Goal: Task Accomplishment & Management: Use online tool/utility

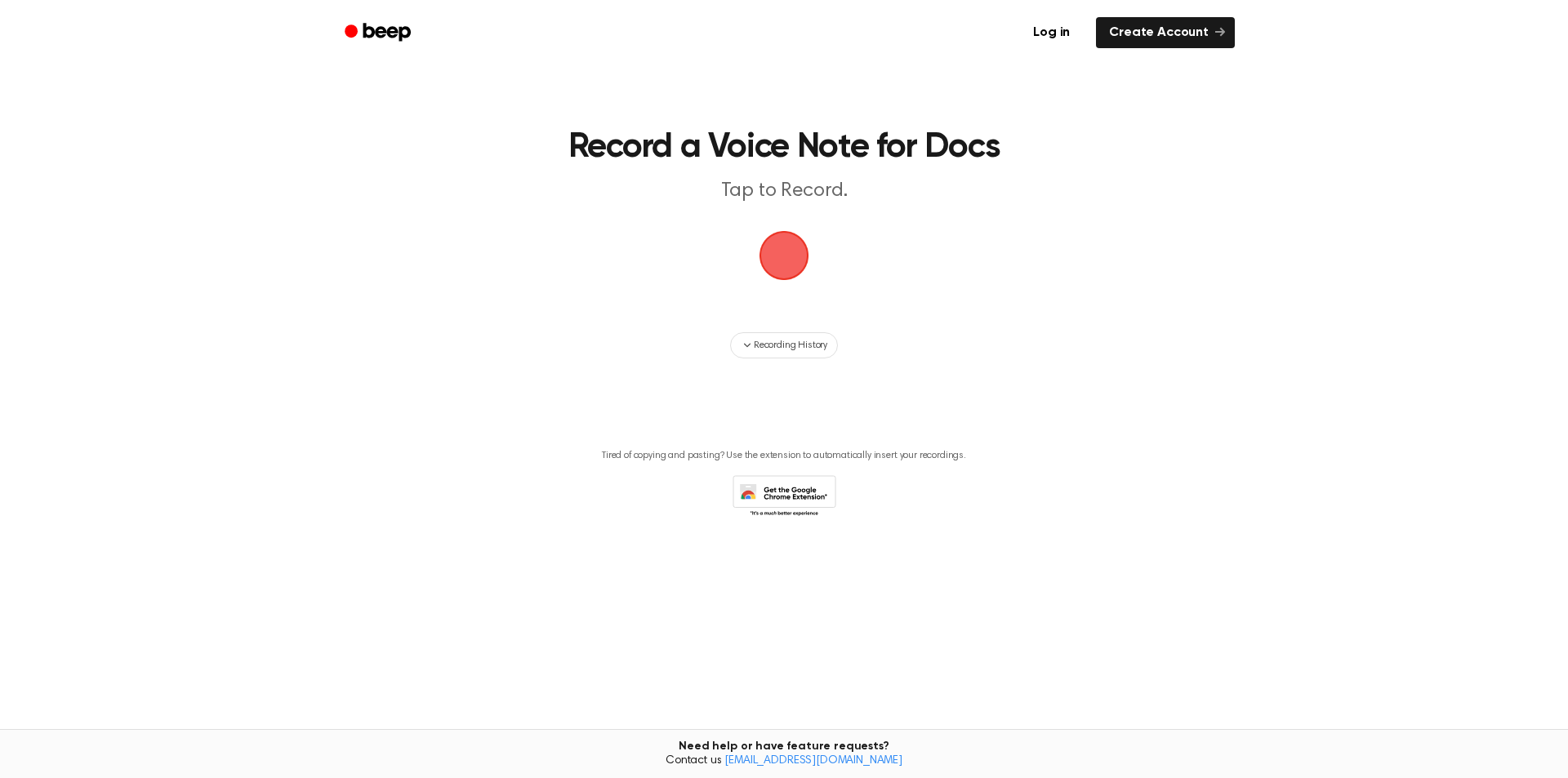
click at [794, 260] on span "button" at bounding box center [784, 256] width 56 height 56
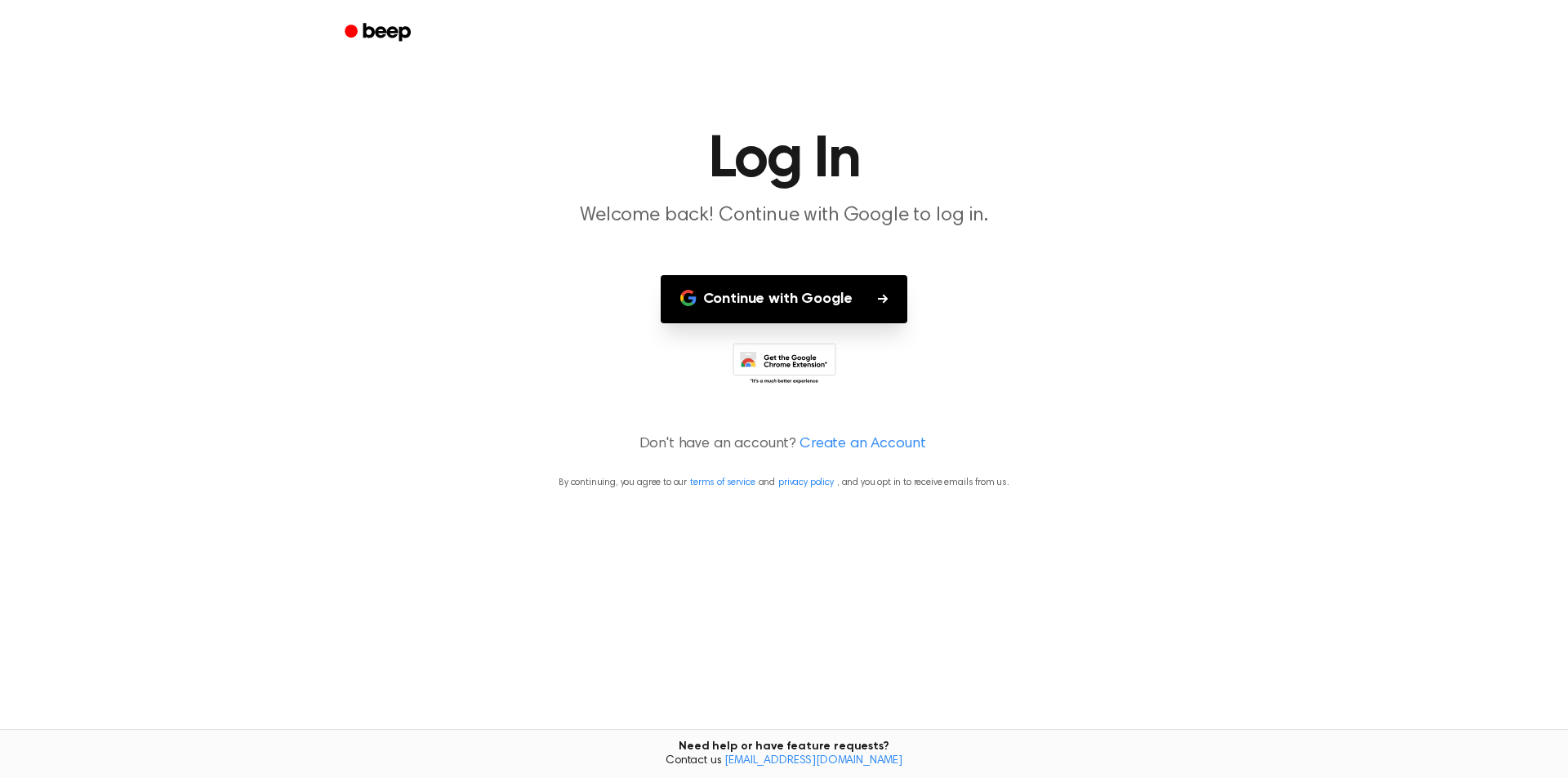
click at [762, 312] on button "Continue with Google" at bounding box center [784, 299] width 247 height 48
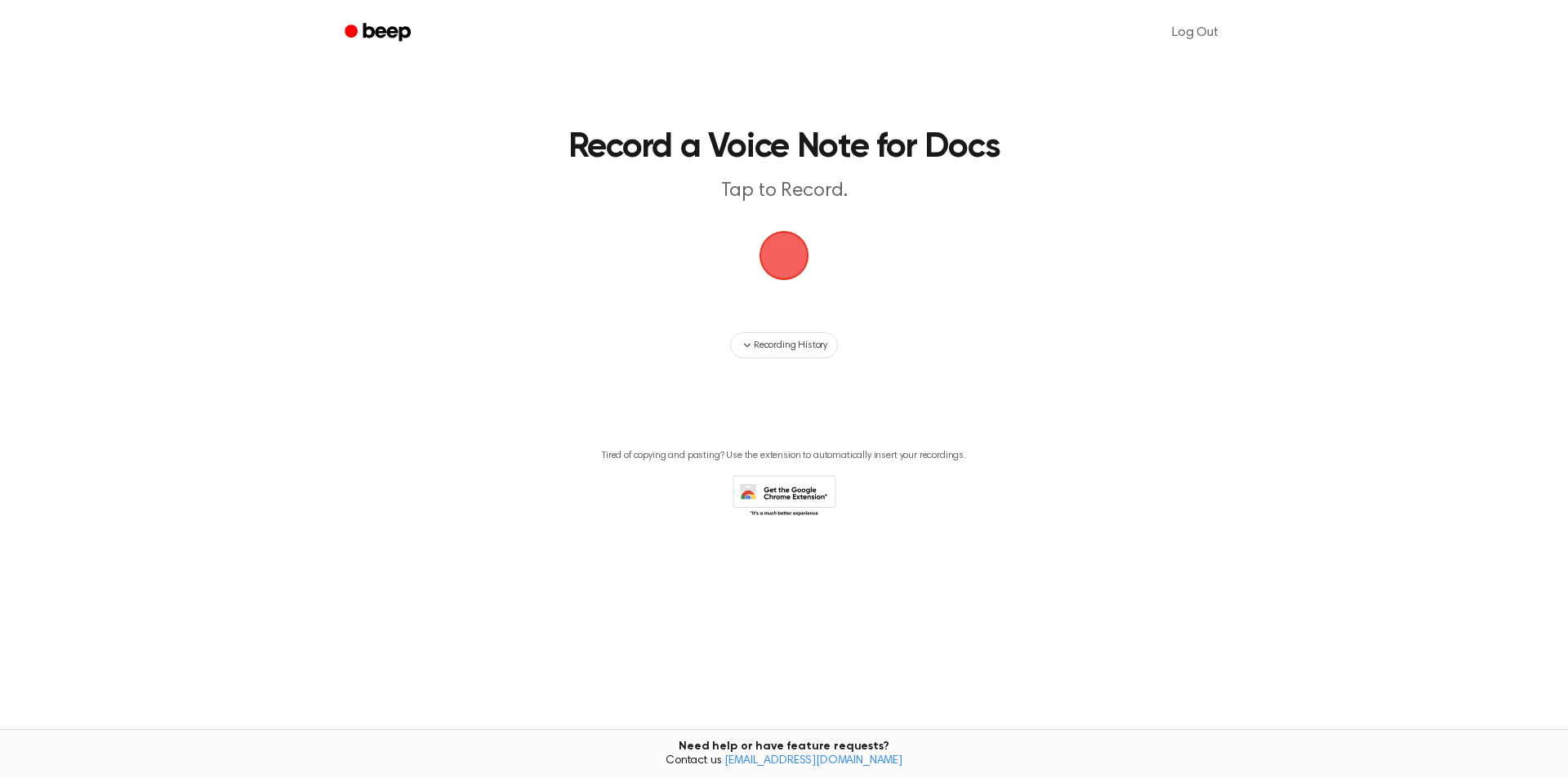
click at [784, 265] on span "button" at bounding box center [784, 256] width 80 height 80
click at [788, 254] on span "button" at bounding box center [784, 256] width 53 height 53
